Goal: Communication & Community: Answer question/provide support

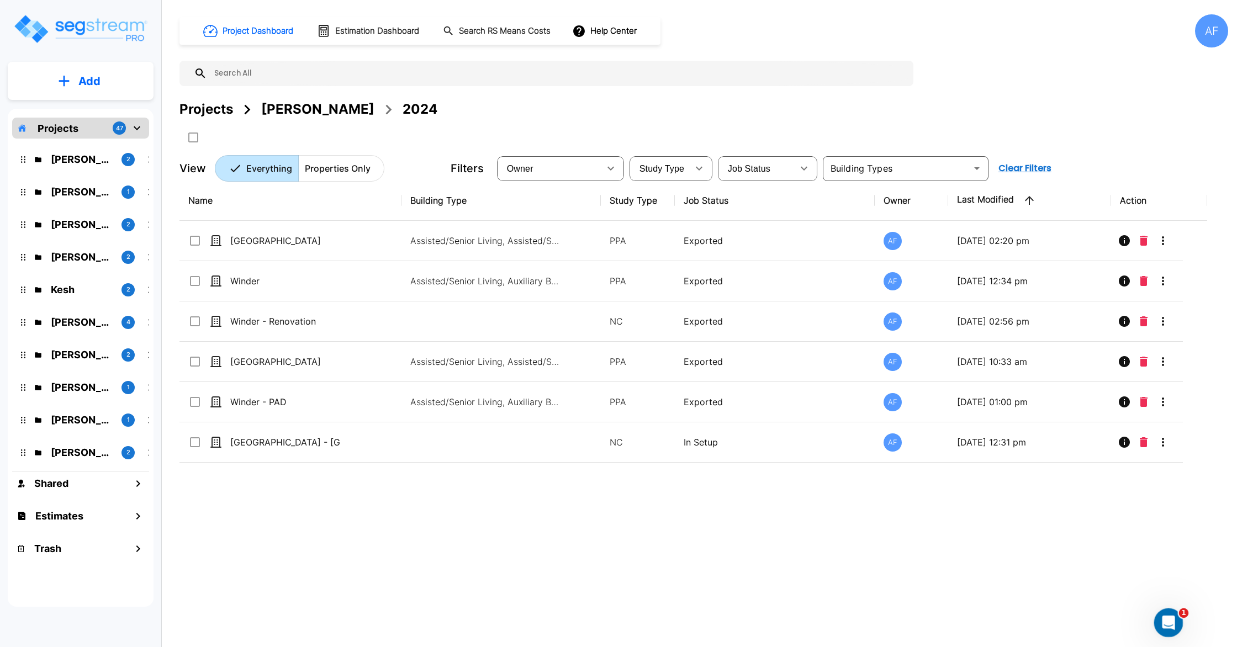
click at [1175, 628] on div "Open Intercom Messenger" at bounding box center [1167, 621] width 36 height 36
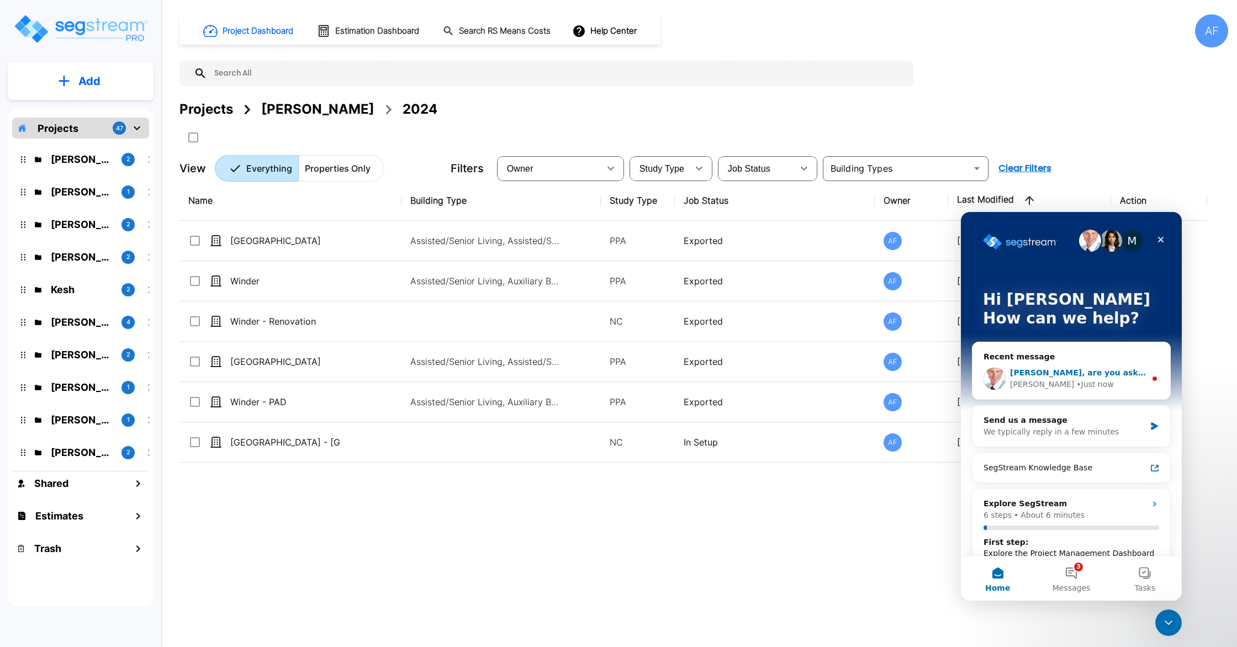
click at [1076, 382] on div "• Just now" at bounding box center [1094, 385] width 37 height 12
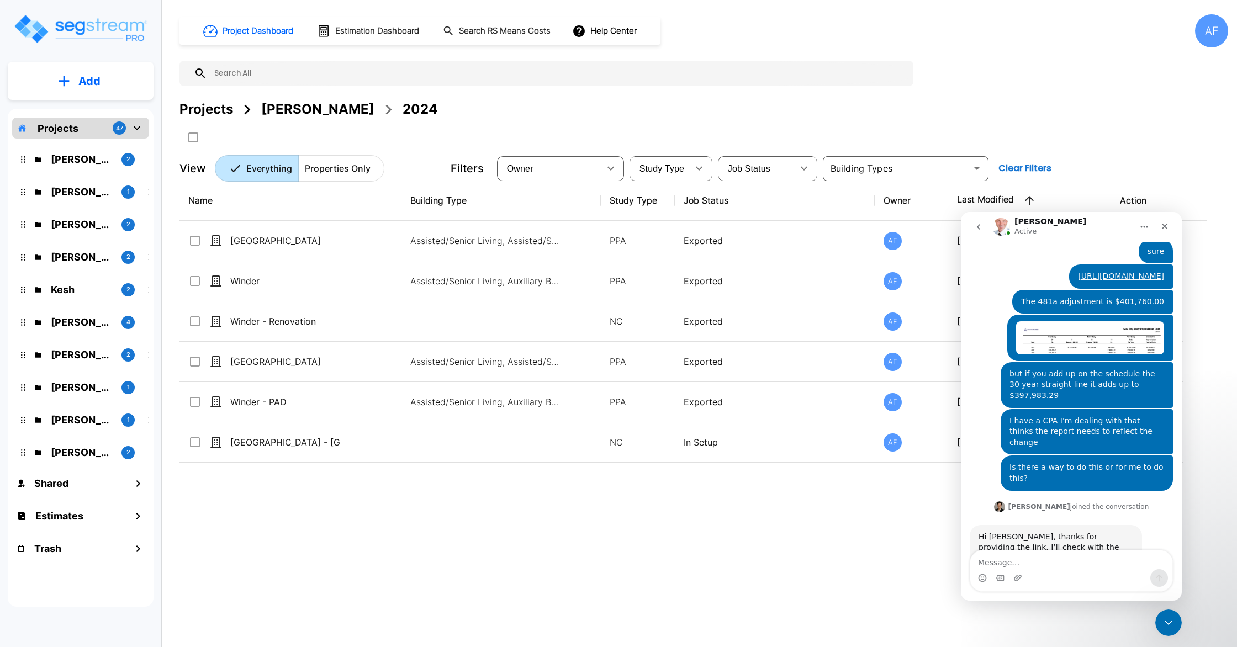
scroll to position [616, 0]
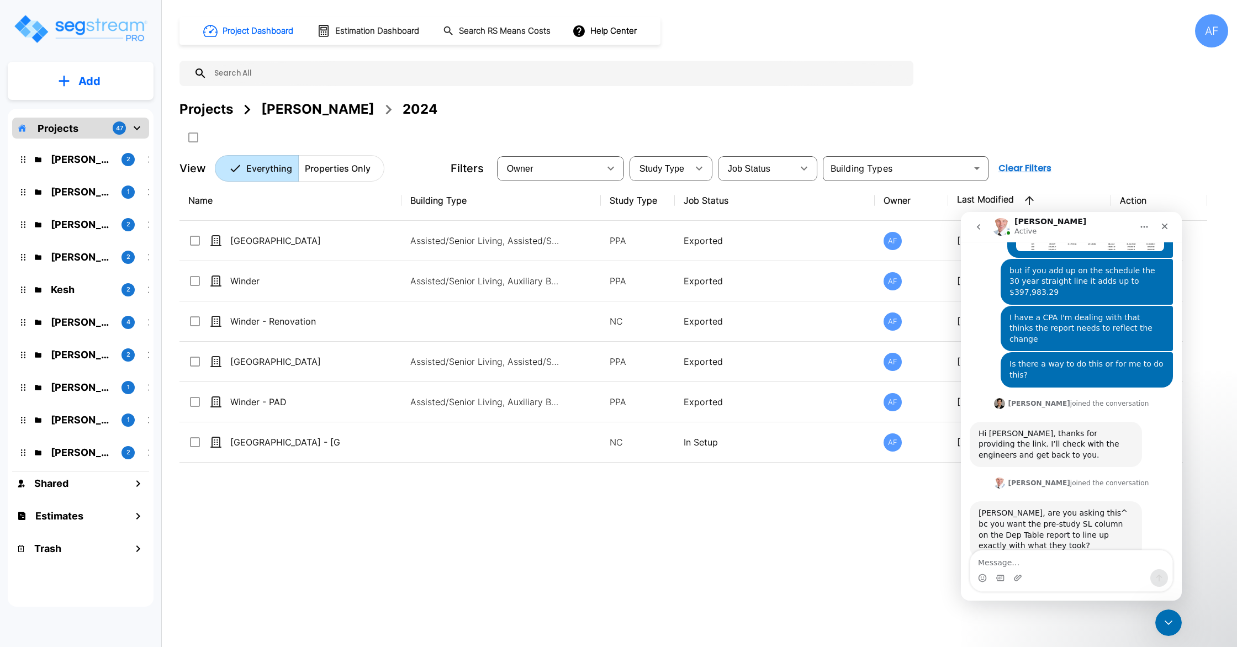
click at [1043, 558] on textarea "Message…" at bounding box center [1071, 560] width 202 height 19
type textarea "yes"
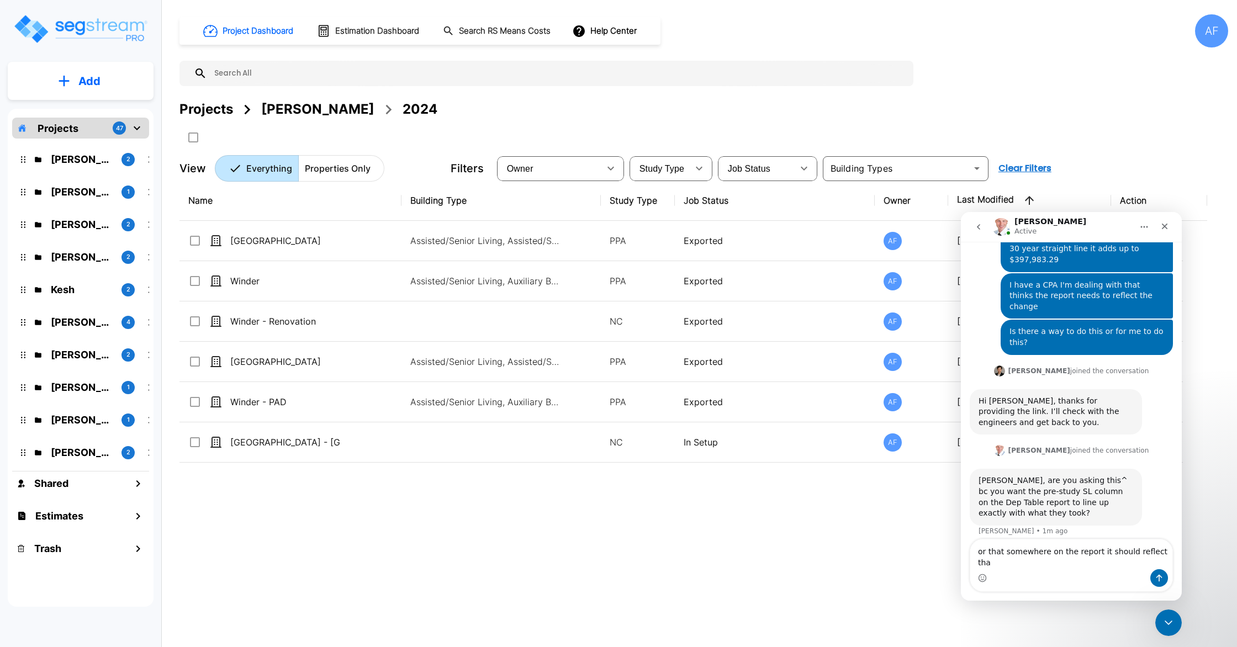
type textarea "or that somewhere on the report it should reflect that"
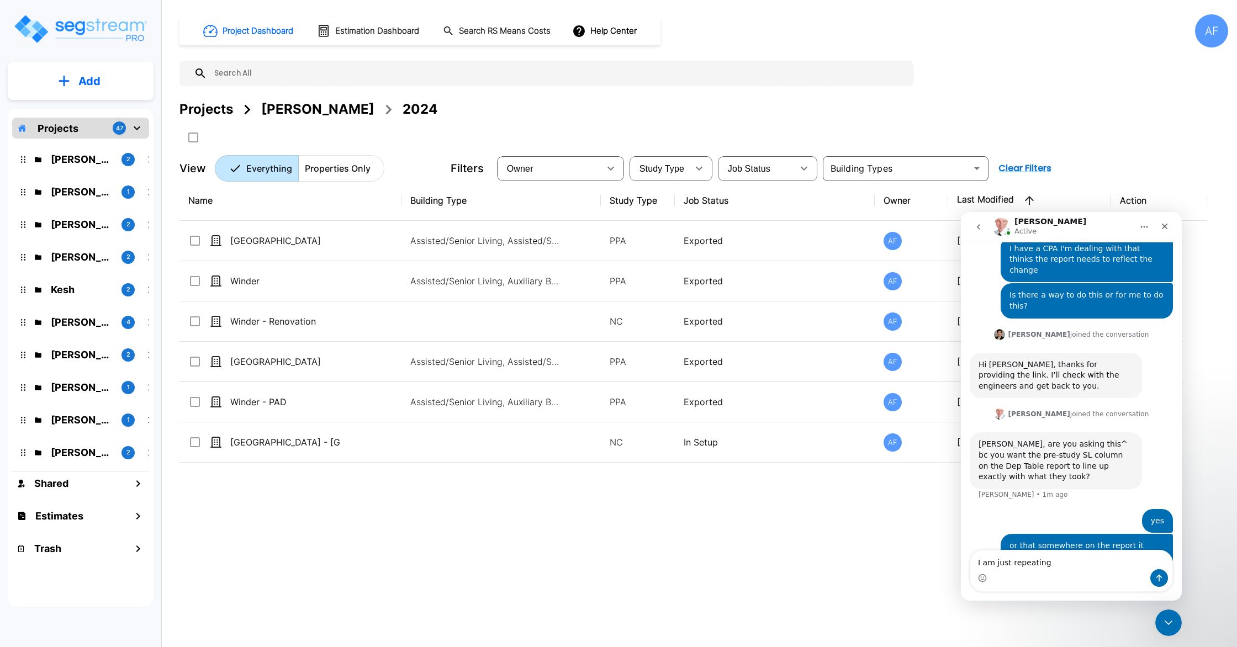
type textarea "I am just repeating"
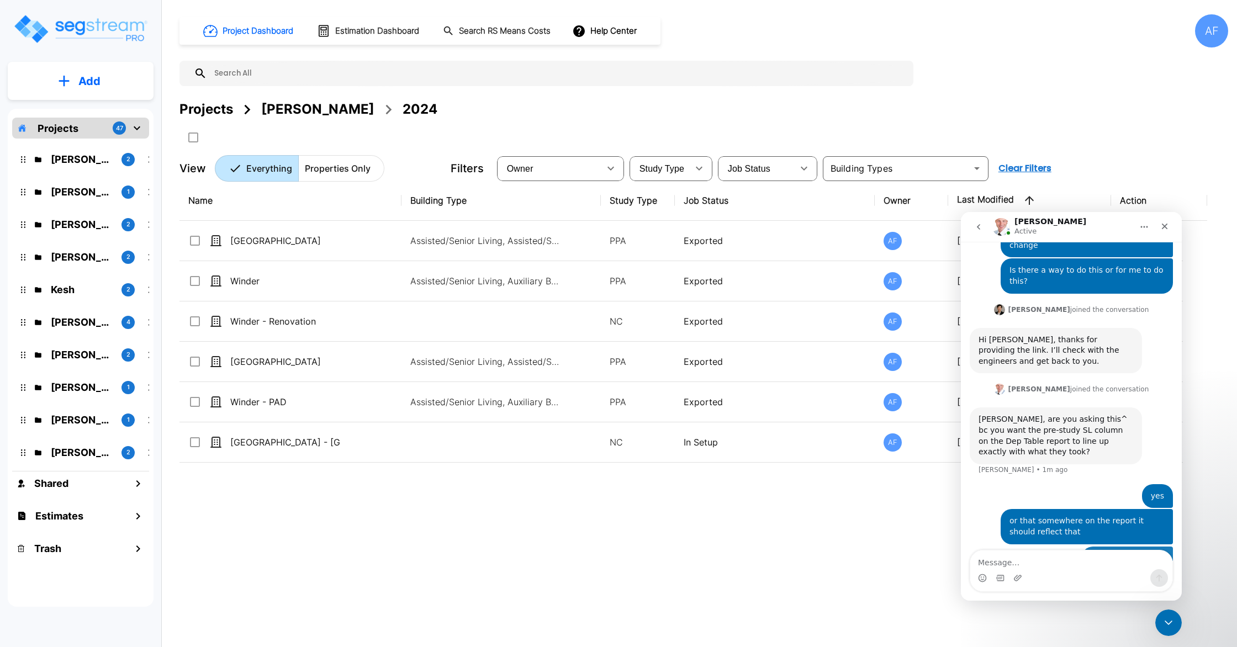
scroll to position [710, 0]
type textarea "#messenge"
type textarea "Is there a way to do that?"
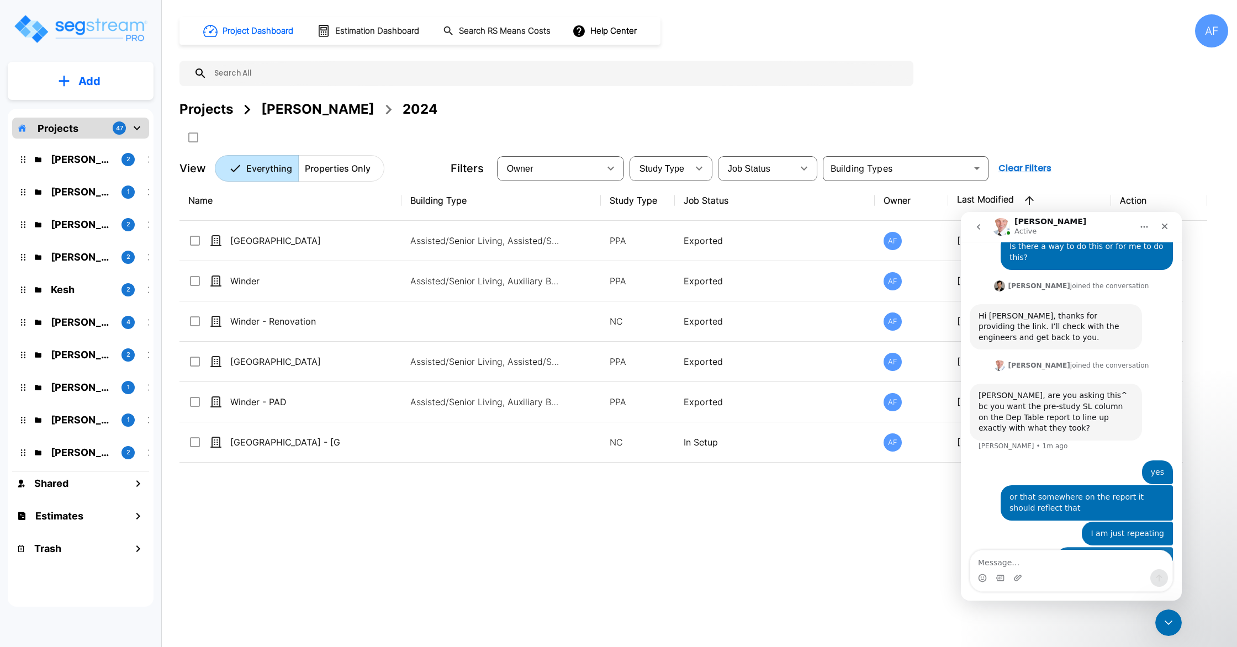
scroll to position [736, 0]
click at [973, 224] on button "go back" at bounding box center [978, 227] width 21 height 21
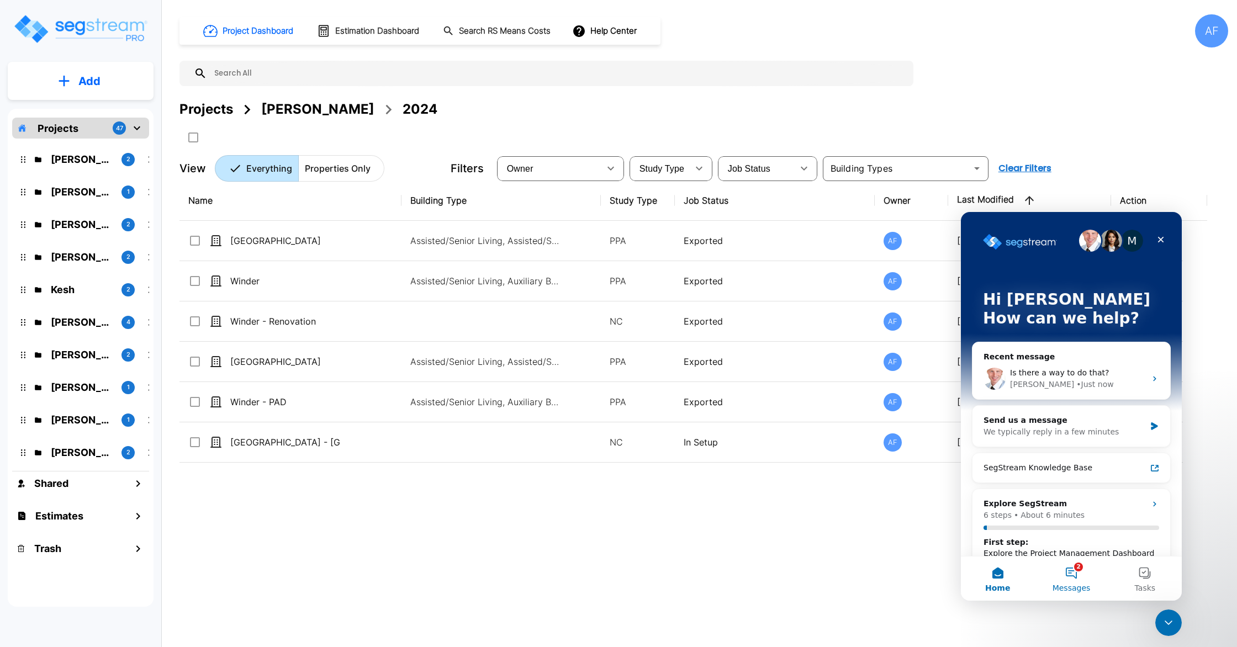
click at [1082, 573] on button "2 Messages" at bounding box center [1071, 579] width 73 height 44
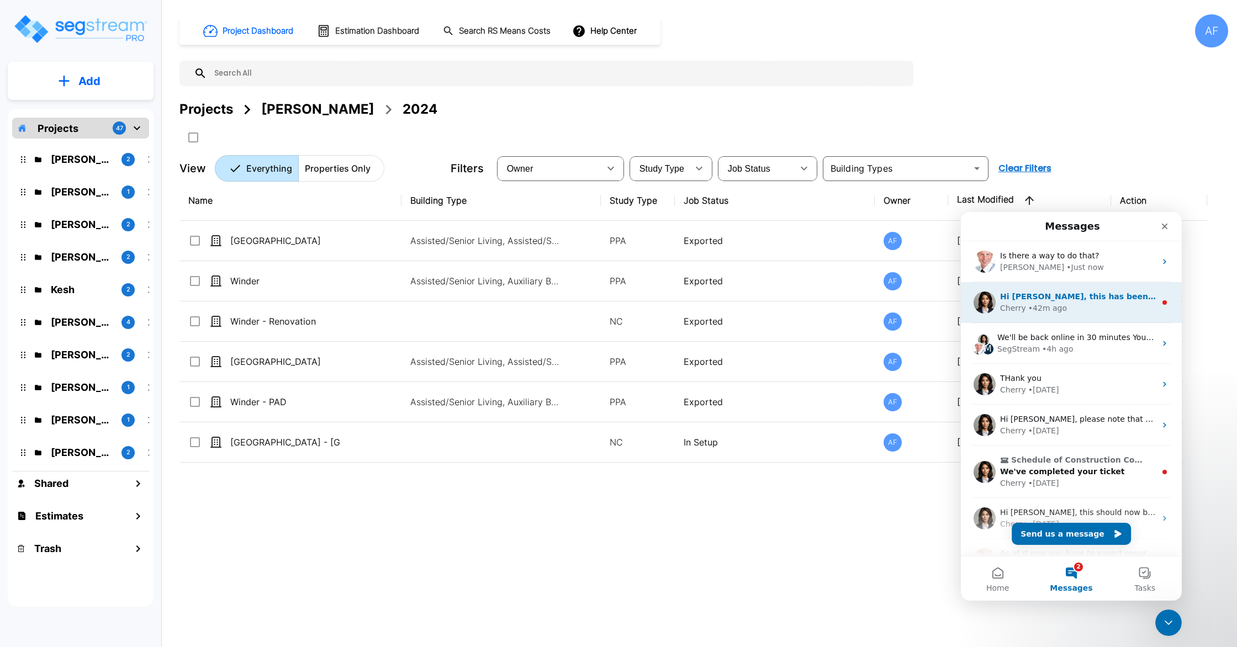
click at [1036, 304] on div "• 42m ago" at bounding box center [1047, 309] width 39 height 12
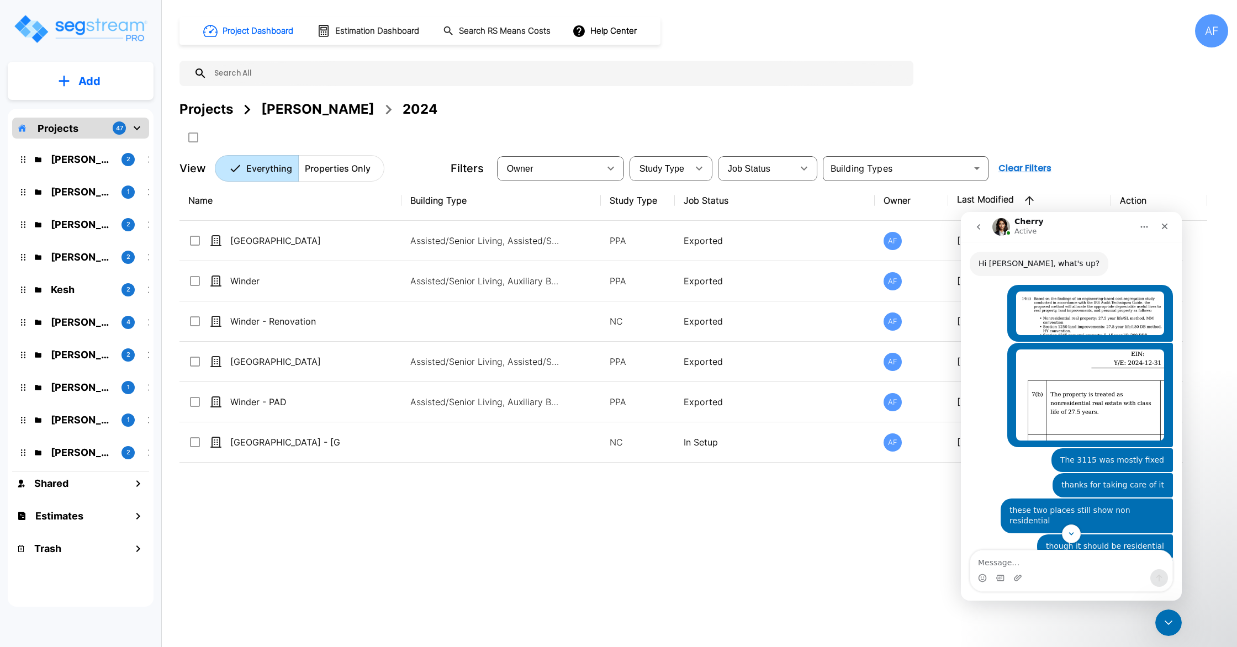
scroll to position [363, 0]
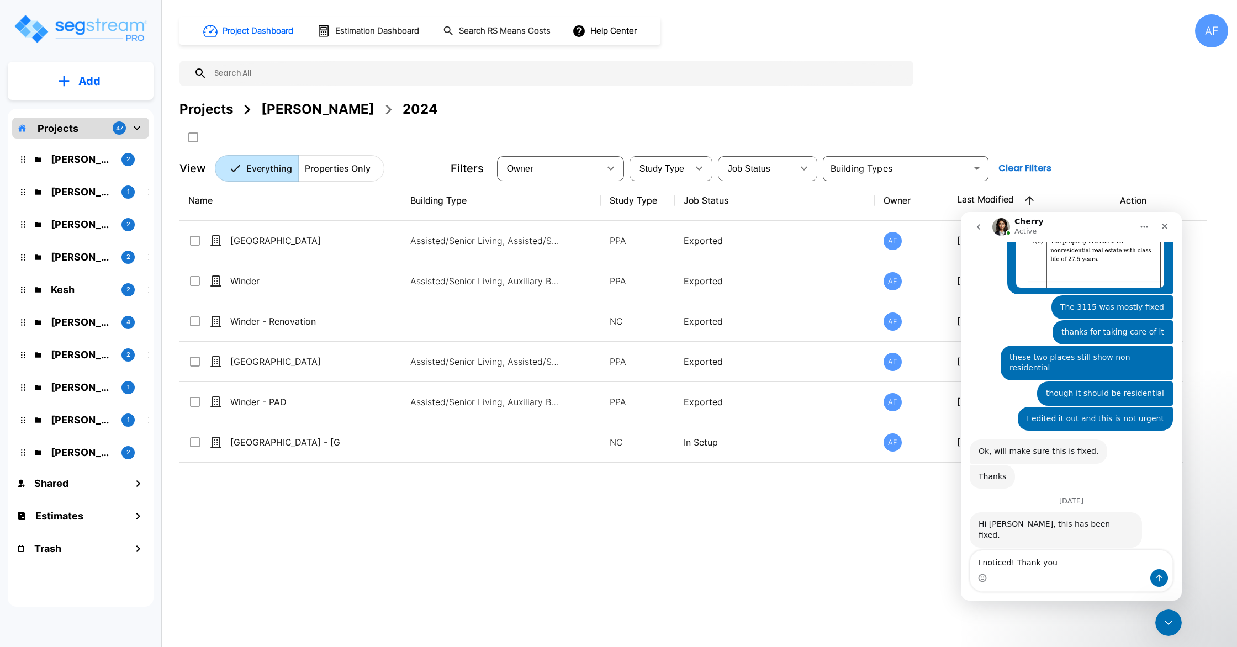
type textarea "I noticed! Thank you"
click at [1162, 577] on icon "Send a message…" at bounding box center [1159, 578] width 9 height 9
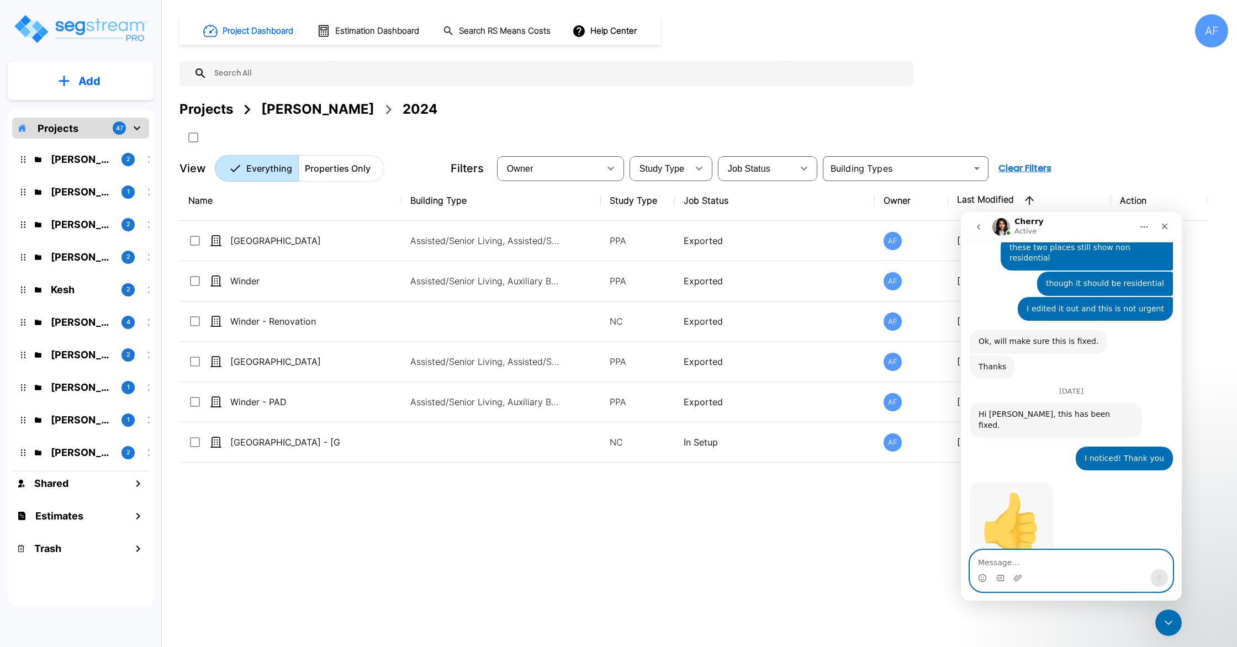
scroll to position [478, 0]
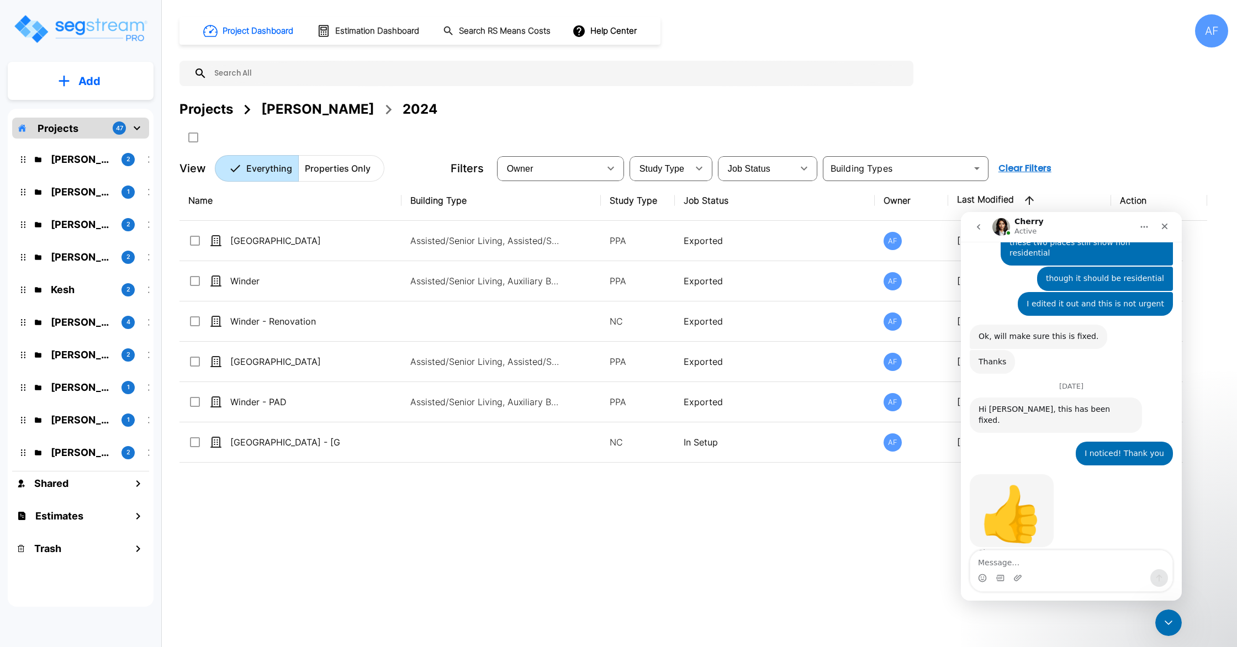
click at [987, 229] on button "go back" at bounding box center [978, 227] width 21 height 21
